Goal: Check status: Check status

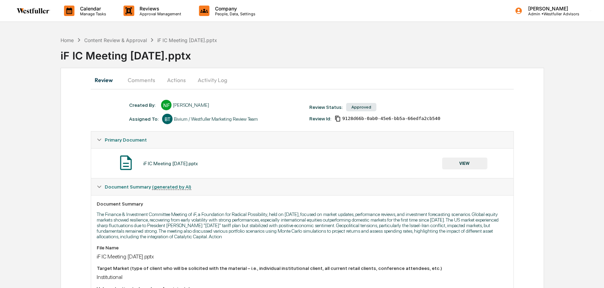
click at [463, 160] on button "VIEW" at bounding box center [464, 164] width 45 height 12
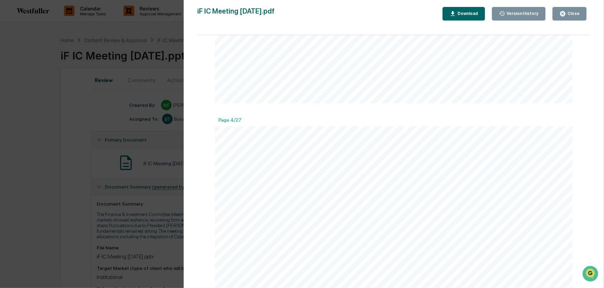
scroll to position [589, 0]
click at [117, 37] on div "Version History 09/04/2025, 09:06 PM Neslihan Feradov 09/04/2025, 05:38 PM Nesl…" at bounding box center [302, 144] width 604 height 288
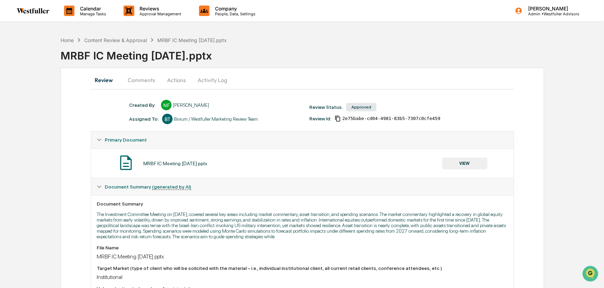
click at [467, 160] on button "VIEW" at bounding box center [464, 164] width 45 height 12
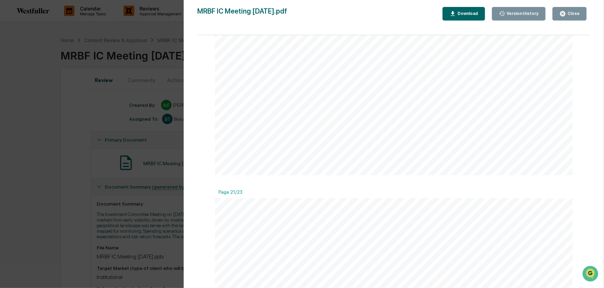
scroll to position [4584, 0]
click at [57, 165] on div "Version History [DATE] 01:41 PM Neslihan Feradov [DATE] 09:22 PM Neslihan Ferad…" at bounding box center [302, 144] width 604 height 288
